Goal: Task Accomplishment & Management: Manage account settings

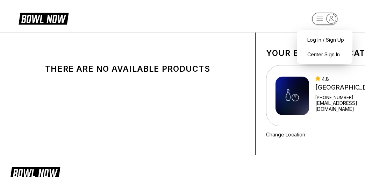
click at [319, 16] on rect "button" at bounding box center [325, 19] width 26 height 12
click at [327, 56] on div "Center Sign In" at bounding box center [324, 54] width 49 height 12
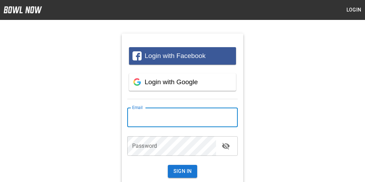
click at [162, 118] on input "email" at bounding box center [182, 118] width 111 height 20
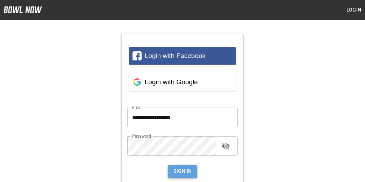
click at [187, 173] on button "Sign In" at bounding box center [183, 171] width 30 height 13
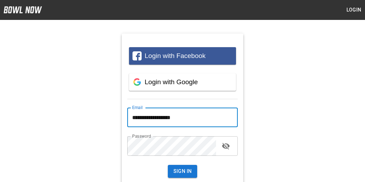
click at [179, 119] on input "**********" at bounding box center [182, 118] width 111 height 20
type input "**********"
click at [182, 171] on button "Sign In" at bounding box center [183, 171] width 30 height 13
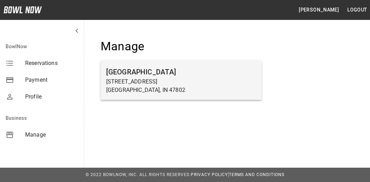
click at [131, 75] on h6 "[GEOGRAPHIC_DATA]" at bounding box center [181, 71] width 150 height 11
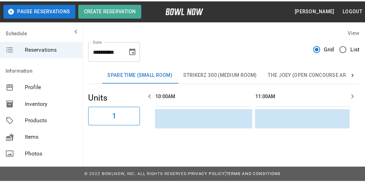
scroll to position [0, 811]
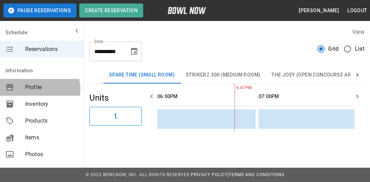
click at [35, 89] on span "Profile" at bounding box center [51, 87] width 53 height 8
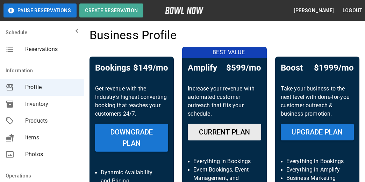
click at [38, 104] on span "Inventory" at bounding box center [51, 104] width 53 height 8
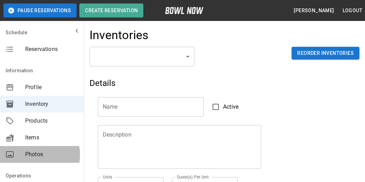
click at [37, 155] on span "Photos" at bounding box center [51, 154] width 53 height 8
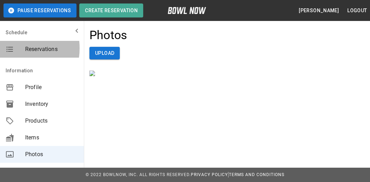
click at [10, 48] on icon "mailbox folders" at bounding box center [10, 49] width 8 height 8
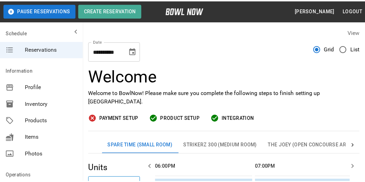
scroll to position [0, 811]
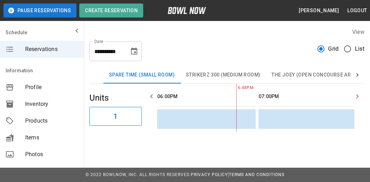
click at [36, 86] on span "Profile" at bounding box center [51, 87] width 53 height 8
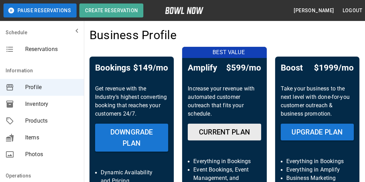
click at [73, 29] on icon "mailbox folders" at bounding box center [77, 31] width 8 height 8
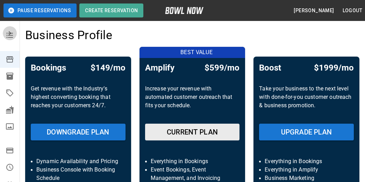
click at [9, 34] on icon "mailbox folders" at bounding box center [10, 33] width 8 height 8
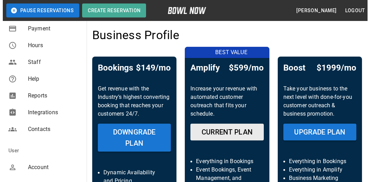
scroll to position [175, 0]
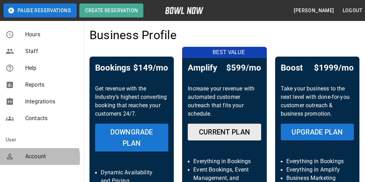
click at [33, 158] on span "Account" at bounding box center [51, 156] width 53 height 8
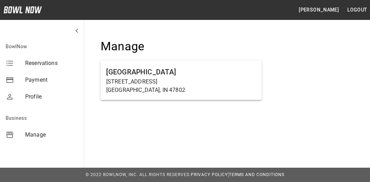
click at [35, 136] on span "Manage" at bounding box center [51, 135] width 53 height 8
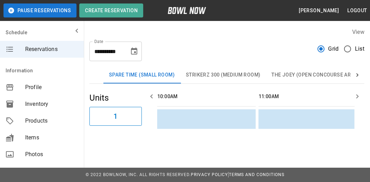
scroll to position [0, 811]
click at [356, 74] on icon at bounding box center [357, 75] width 7 height 7
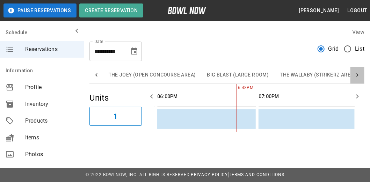
click at [356, 74] on icon at bounding box center [357, 75] width 7 height 7
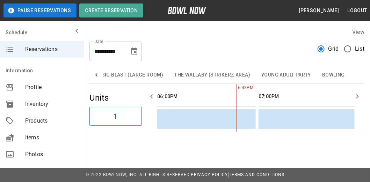
click at [356, 74] on div "Spare Time (Small Room) Strikerz 300 (Medium Room) The Joey (Open Concourse Are…" at bounding box center [227, 75] width 275 height 17
click at [73, 31] on icon "mailbox folders" at bounding box center [77, 31] width 8 height 8
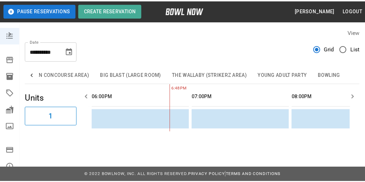
scroll to position [0, 207]
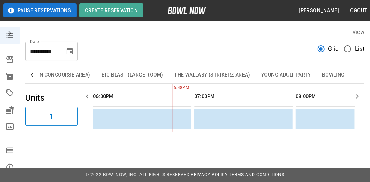
click at [6, 32] on icon "mailbox folders" at bounding box center [10, 33] width 8 height 8
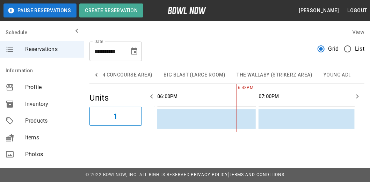
click at [32, 87] on span "Profile" at bounding box center [51, 87] width 53 height 8
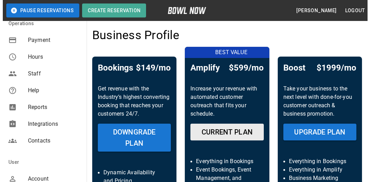
scroll to position [175, 0]
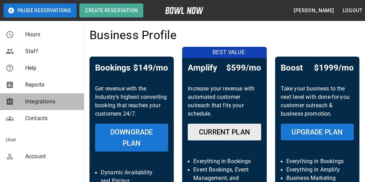
click at [44, 103] on span "Integrations" at bounding box center [51, 102] width 53 height 8
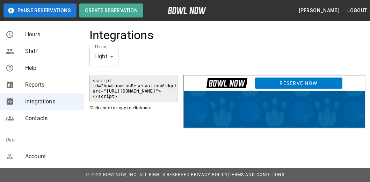
scroll to position [195, 0]
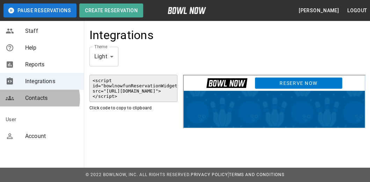
click at [37, 99] on span "Contacts" at bounding box center [51, 98] width 53 height 8
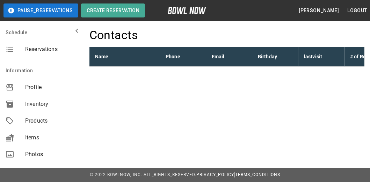
click at [352, 8] on button "logout" at bounding box center [357, 10] width 25 height 13
